Goal: Task Accomplishment & Management: Manage account settings

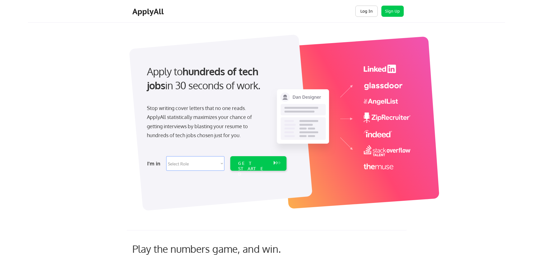
click at [368, 11] on button "Log In" at bounding box center [366, 11] width 22 height 11
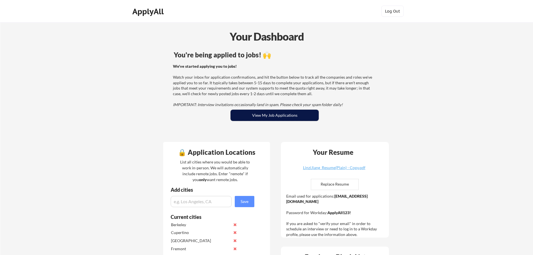
click at [282, 118] on button "View My Job Applications" at bounding box center [274, 115] width 88 height 11
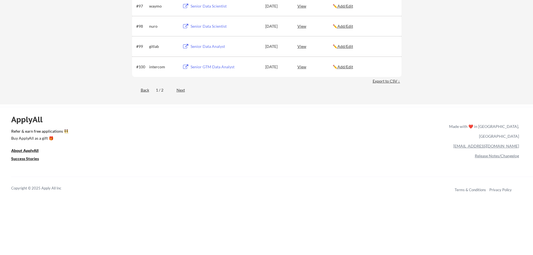
scroll to position [2173, 0]
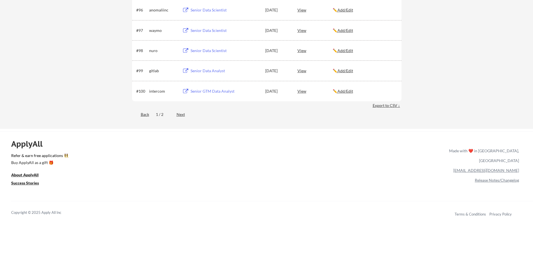
click at [181, 116] on div "Next" at bounding box center [183, 115] width 15 height 6
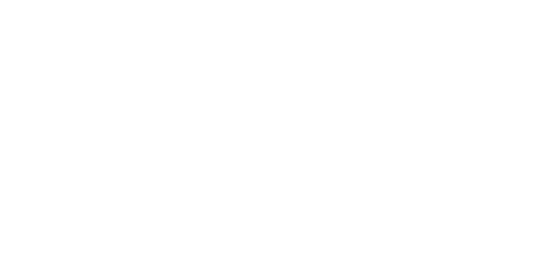
scroll to position [739, 0]
